Goal: Navigation & Orientation: Find specific page/section

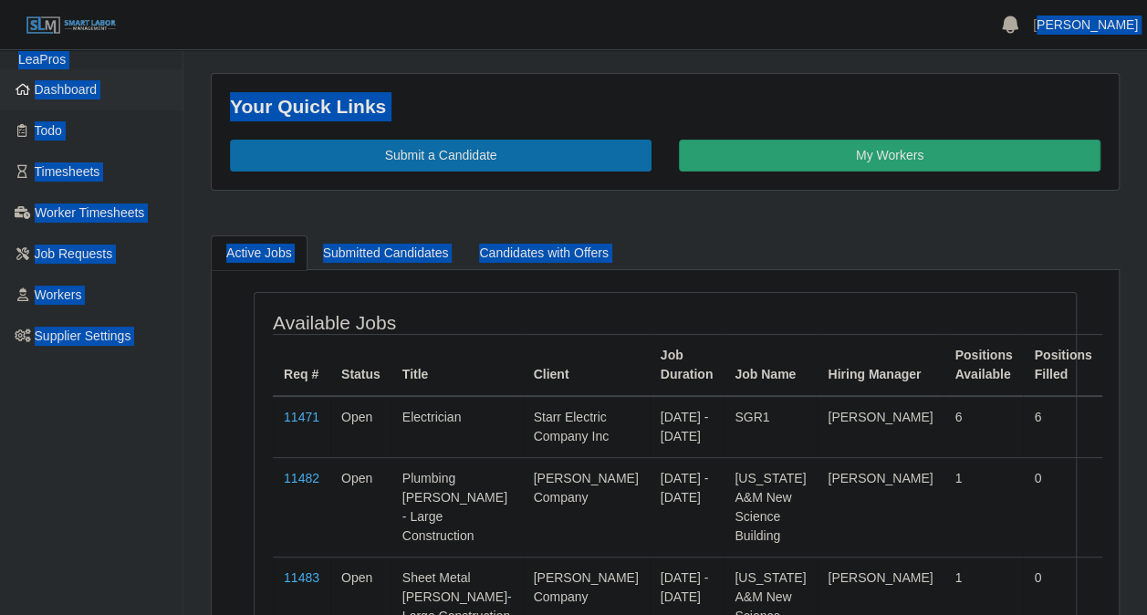
drag, startPoint x: 250, startPoint y: 285, endPoint x: 846, endPoint y: 12, distance: 655.4
click at [846, 13] on div "[PERSON_NAME] Account Settings Logout LeaPros Dashboard Todo Timesheets Worker …" at bounding box center [573, 386] width 1147 height 773
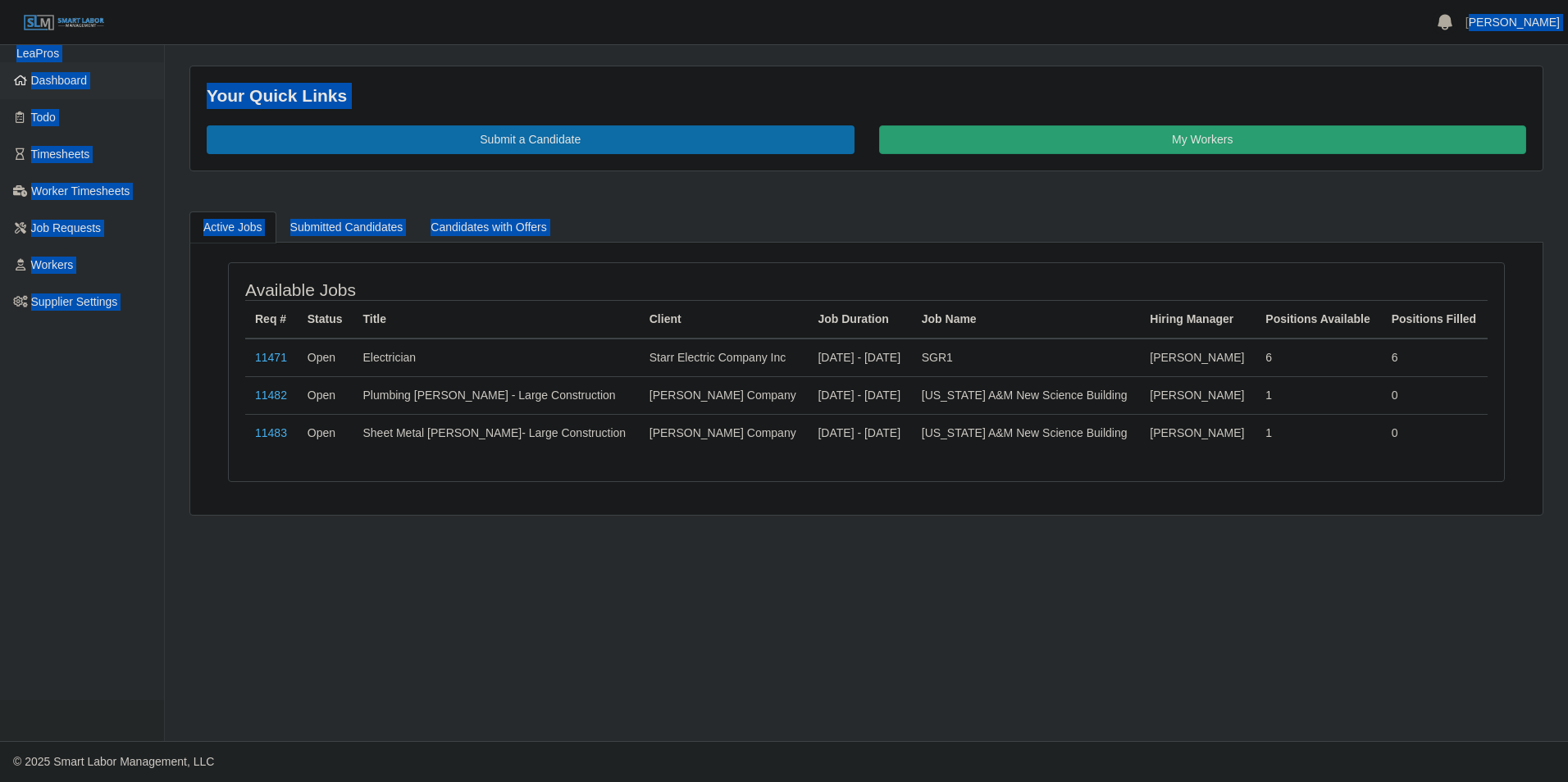
click at [62, 461] on ul "LeaPros Dashboard Todo Timesheets Worker Timesheets Job Requests Workers Suppli…" at bounding box center [82, 372] width 164 height 655
click at [62, 75] on span "Dashboard" at bounding box center [59, 80] width 57 height 13
